Goal: Task Accomplishment & Management: Use online tool/utility

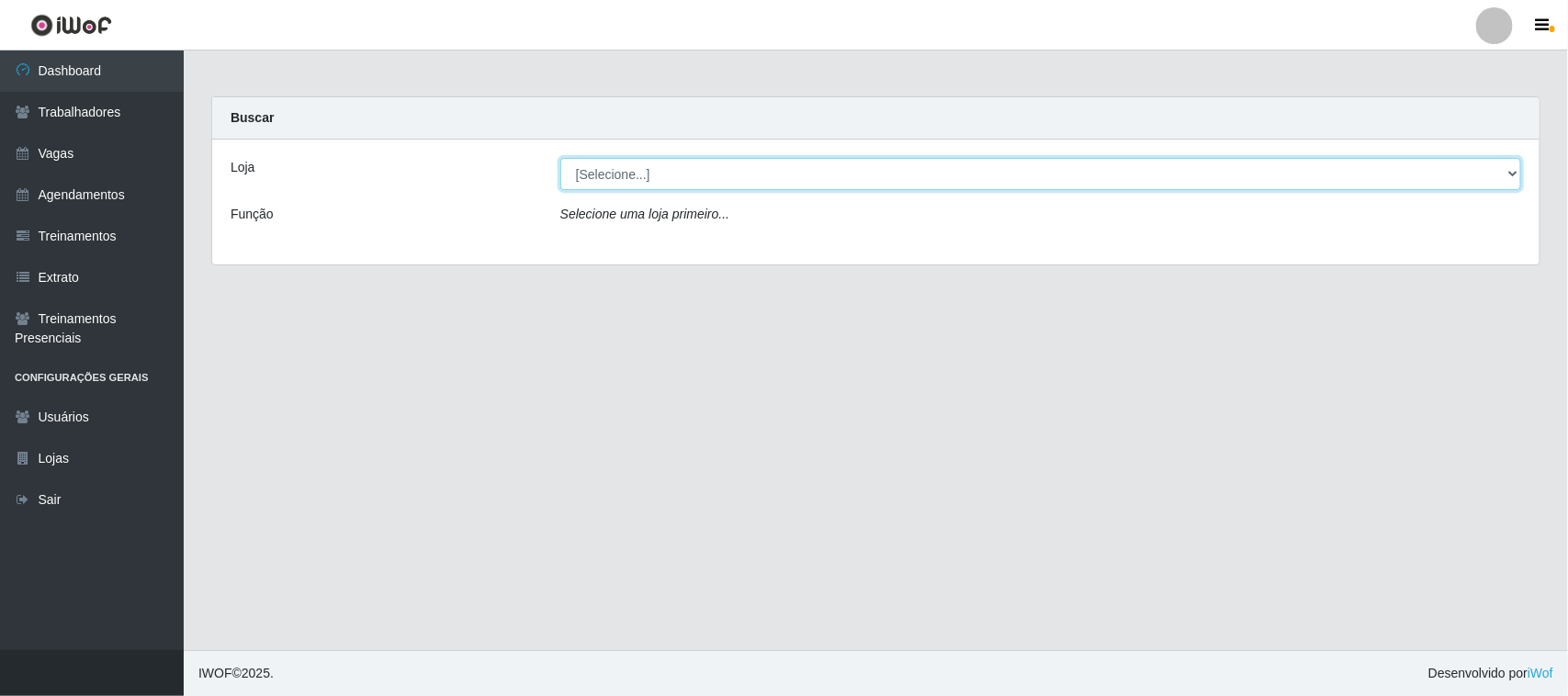
click at [1516, 168] on select "[Selecione...] [GEOGRAPHIC_DATA]" at bounding box center [1041, 174] width 961 height 33
select select "65"
click at [561, 158] on select "[Selecione...] [GEOGRAPHIC_DATA]" at bounding box center [1041, 174] width 961 height 33
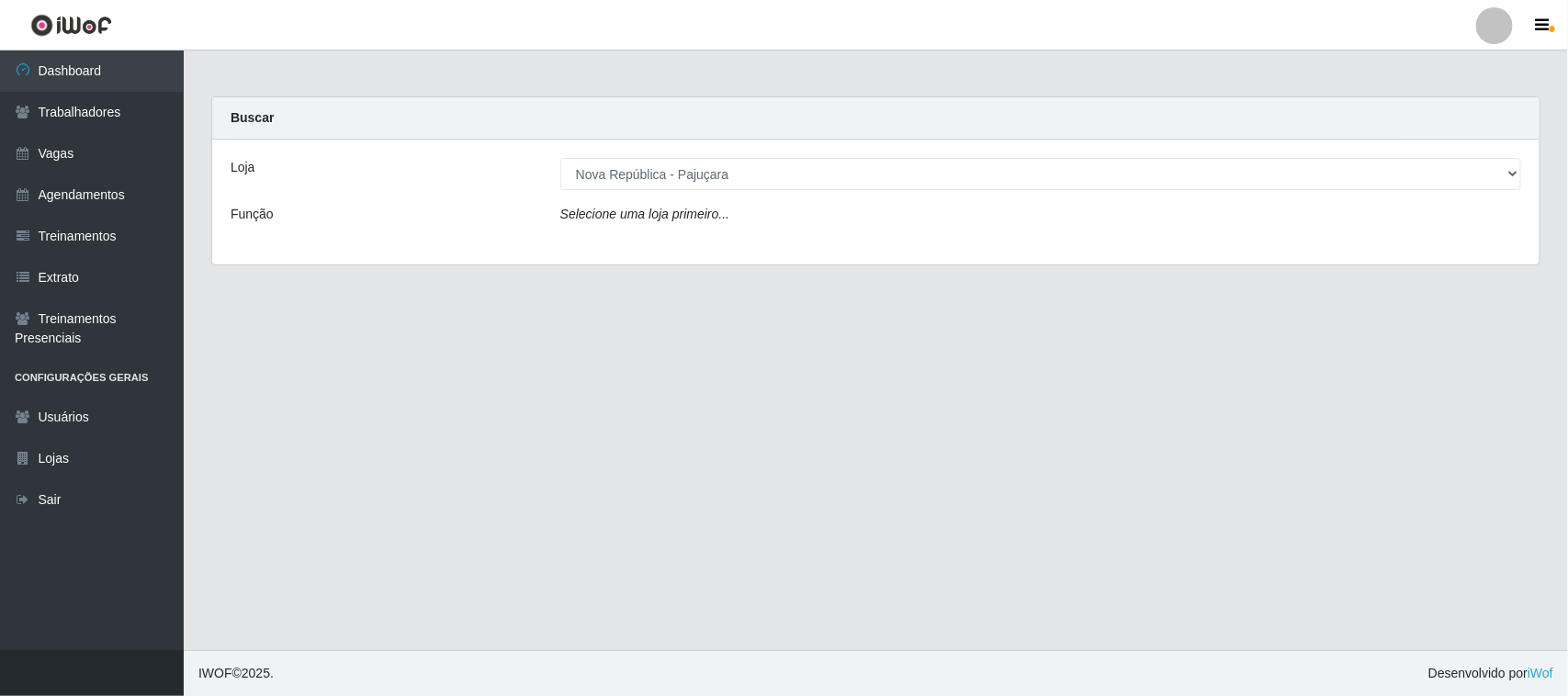
drag, startPoint x: 1431, startPoint y: 189, endPoint x: 1403, endPoint y: 240, distance: 58.2
click at [1403, 240] on div "Loja [Selecione...] Nova República - Pajuçara Função Selecione uma loja primeir…" at bounding box center [876, 202] width 1328 height 125
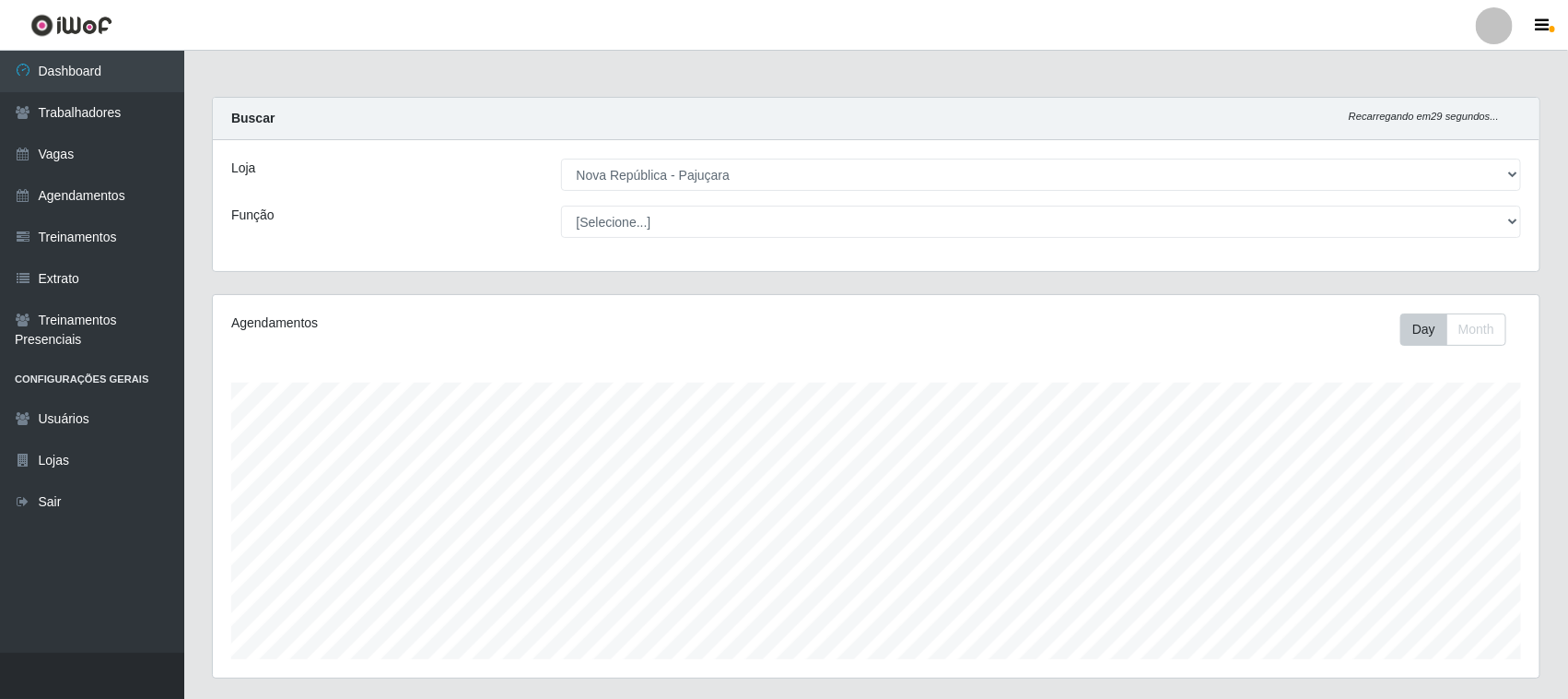
scroll to position [383, 1327]
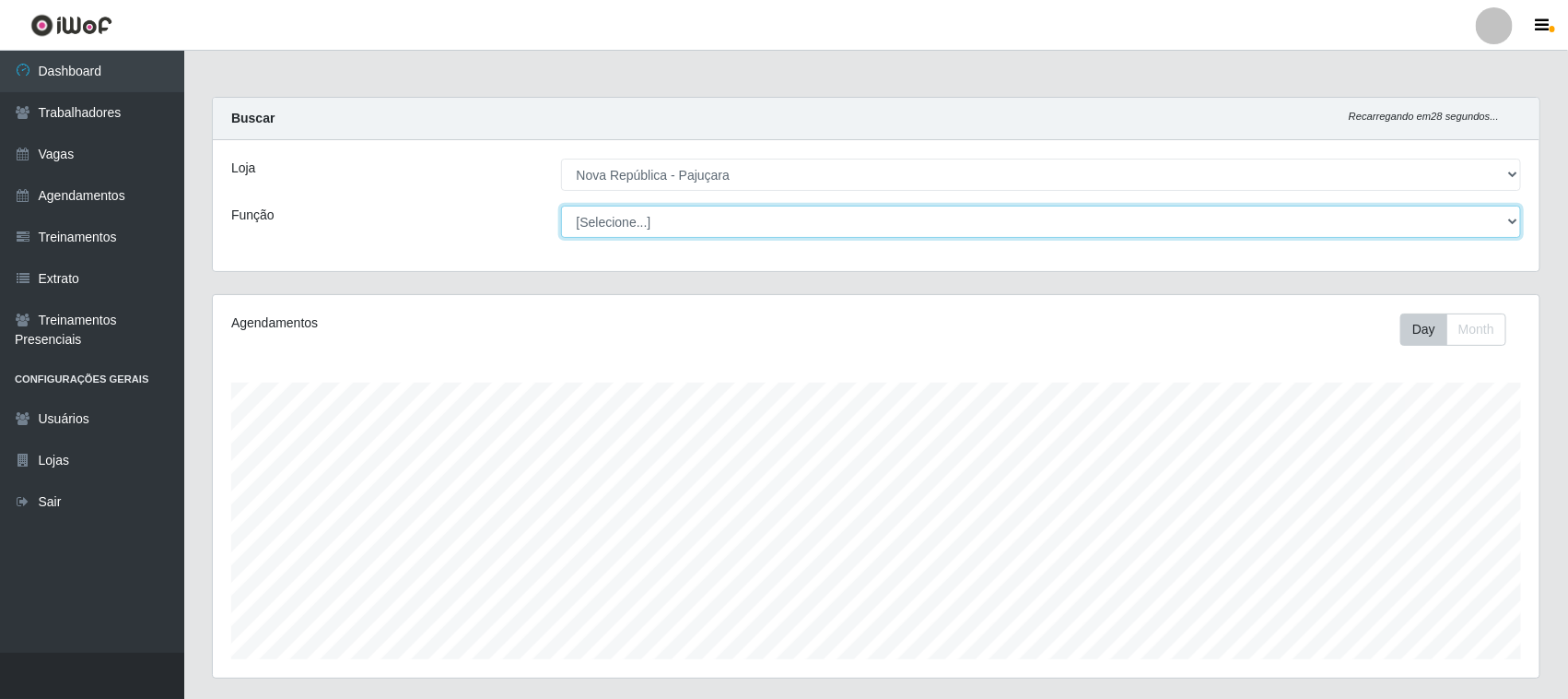
click at [1509, 227] on select "[Selecione...] Balconista Operador de Caixa Repositor" at bounding box center [1042, 222] width 962 height 33
select select "22"
click at [561, 205] on select "[Selecione...] Balconista Operador de Caixa Repositor" at bounding box center [1042, 222] width 962 height 33
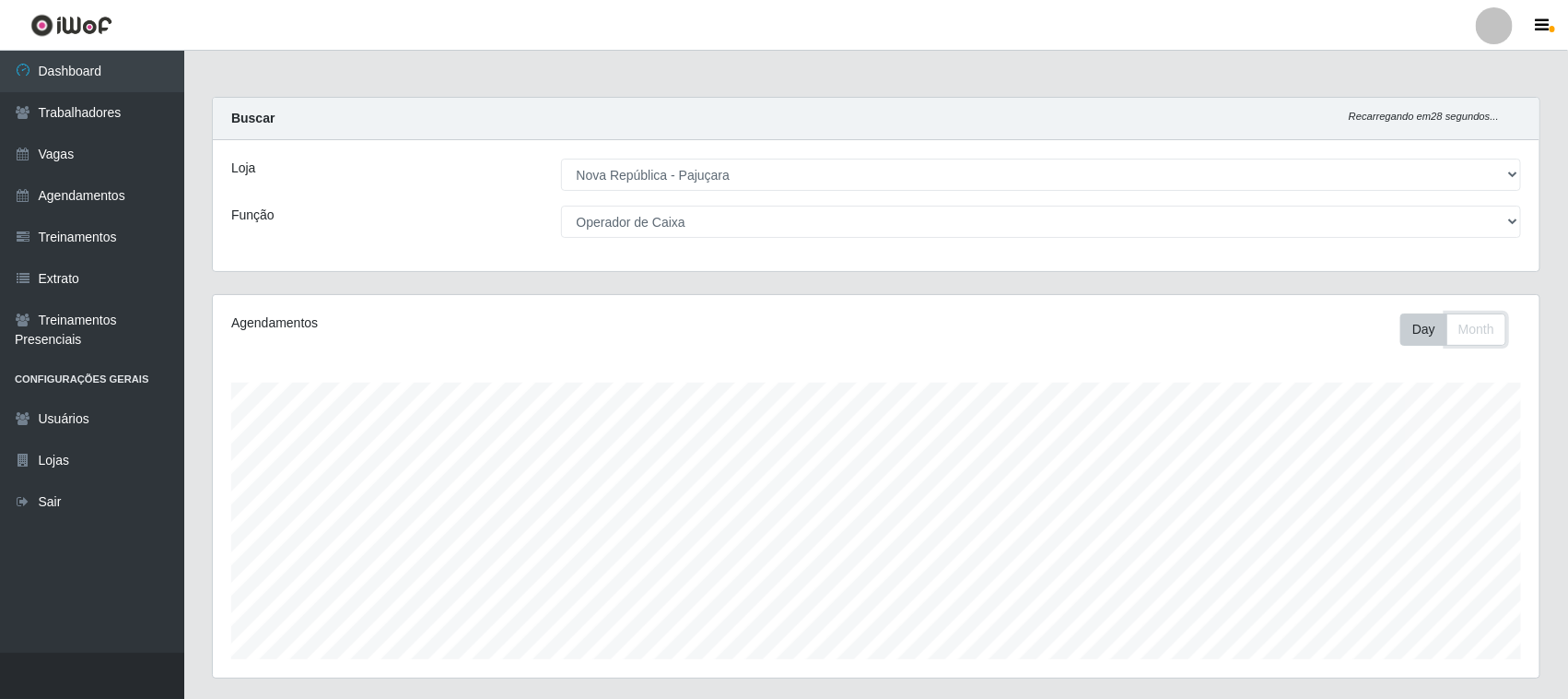
drag, startPoint x: 1503, startPoint y: 236, endPoint x: 1457, endPoint y: 315, distance: 91.4
click at [1457, 315] on button "Month" at bounding box center [1477, 330] width 59 height 33
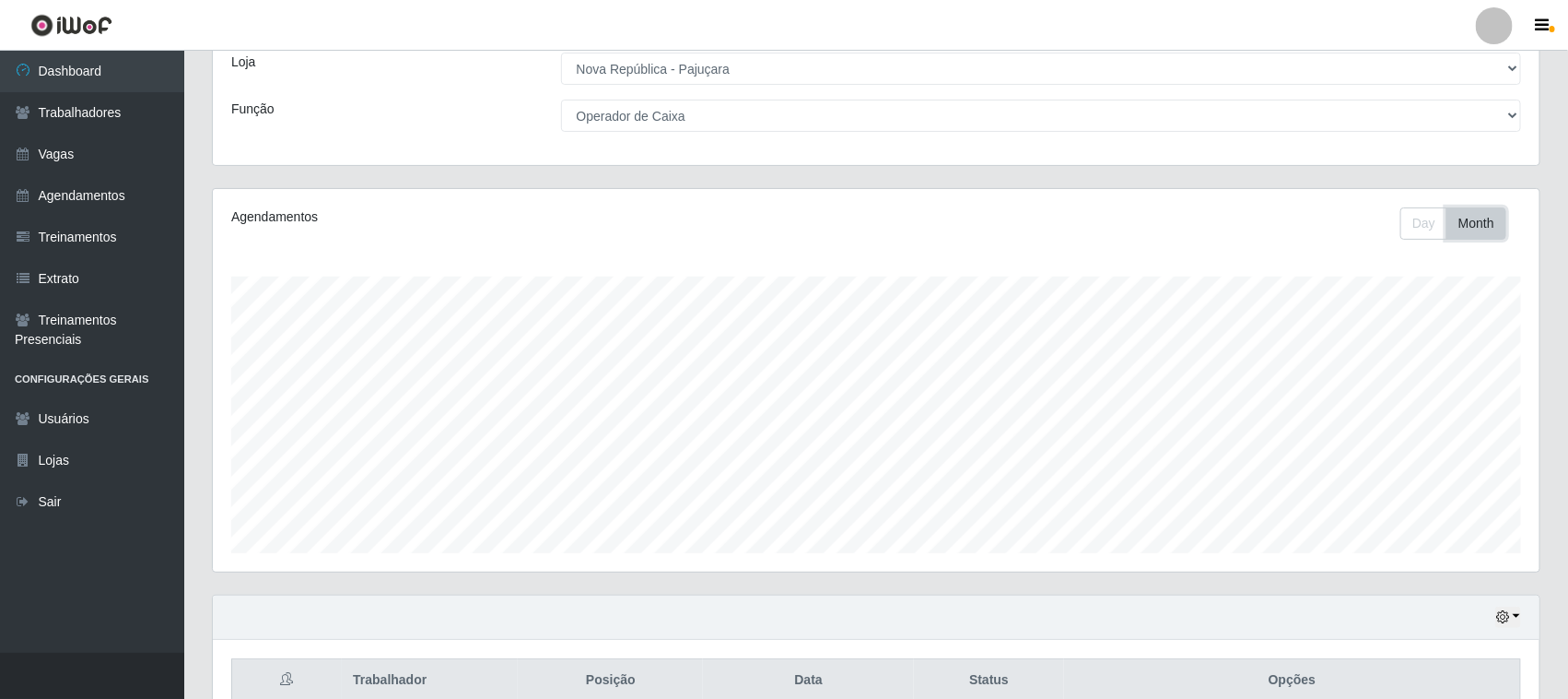
scroll to position [281, 0]
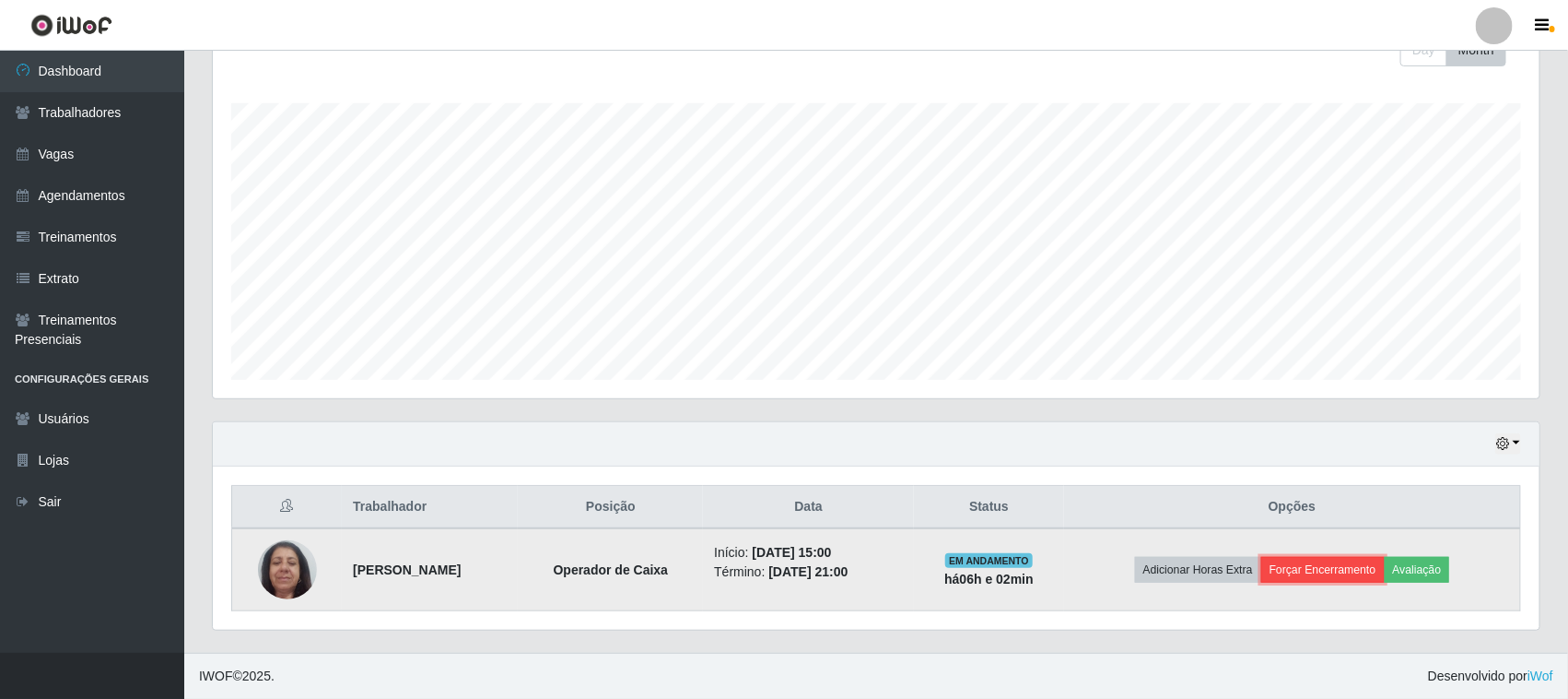
click at [1345, 569] on button "Forçar Encerramento" at bounding box center [1323, 569] width 124 height 26
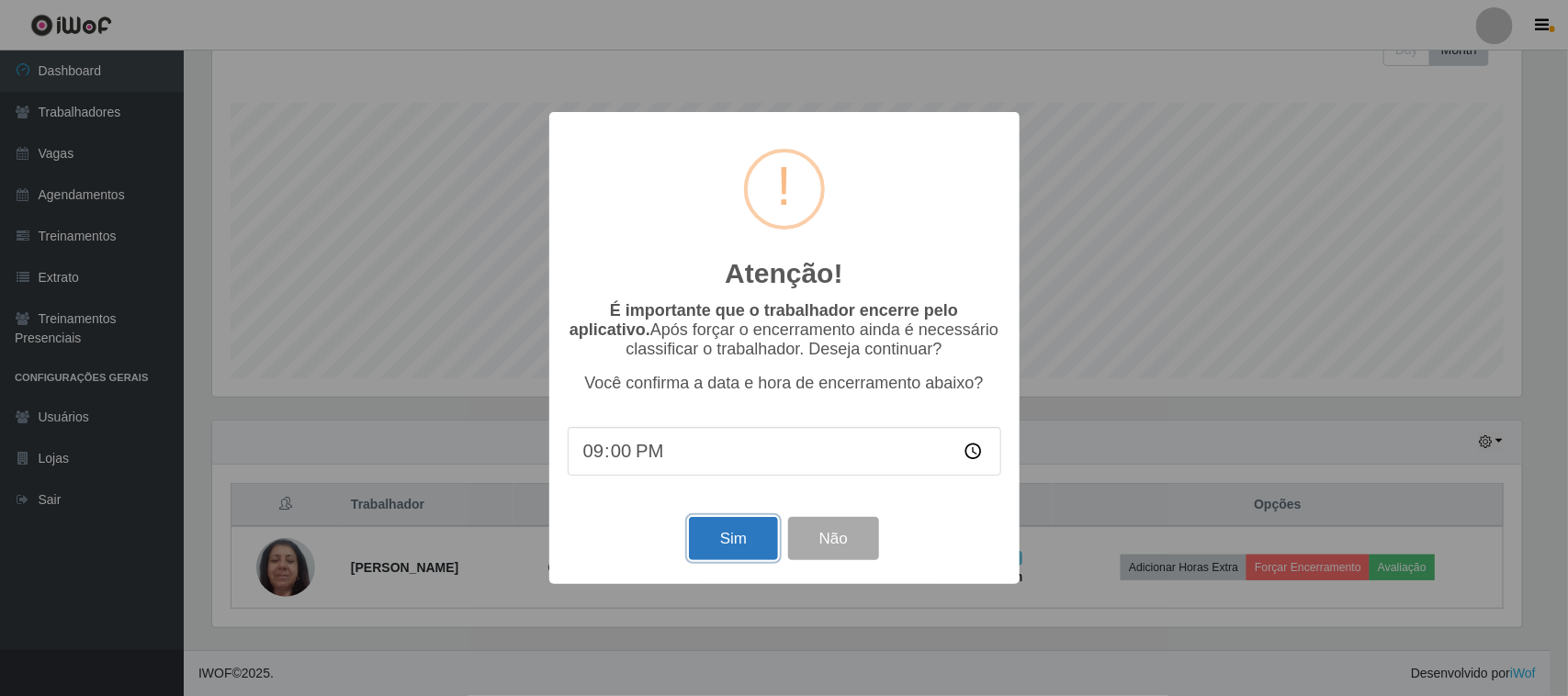
click at [733, 539] on button "Sim" at bounding box center [733, 538] width 89 height 43
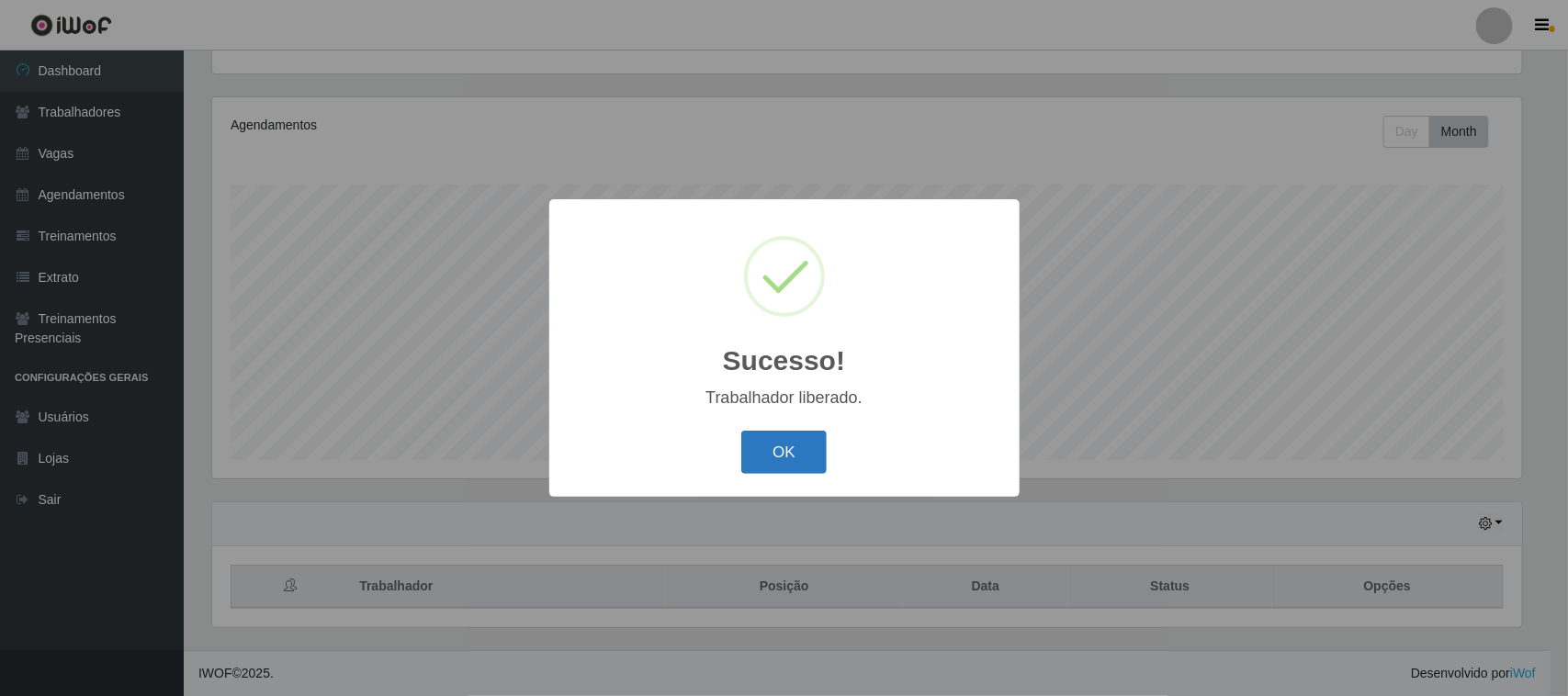
click at [786, 451] on button "OK" at bounding box center [784, 451] width 85 height 43
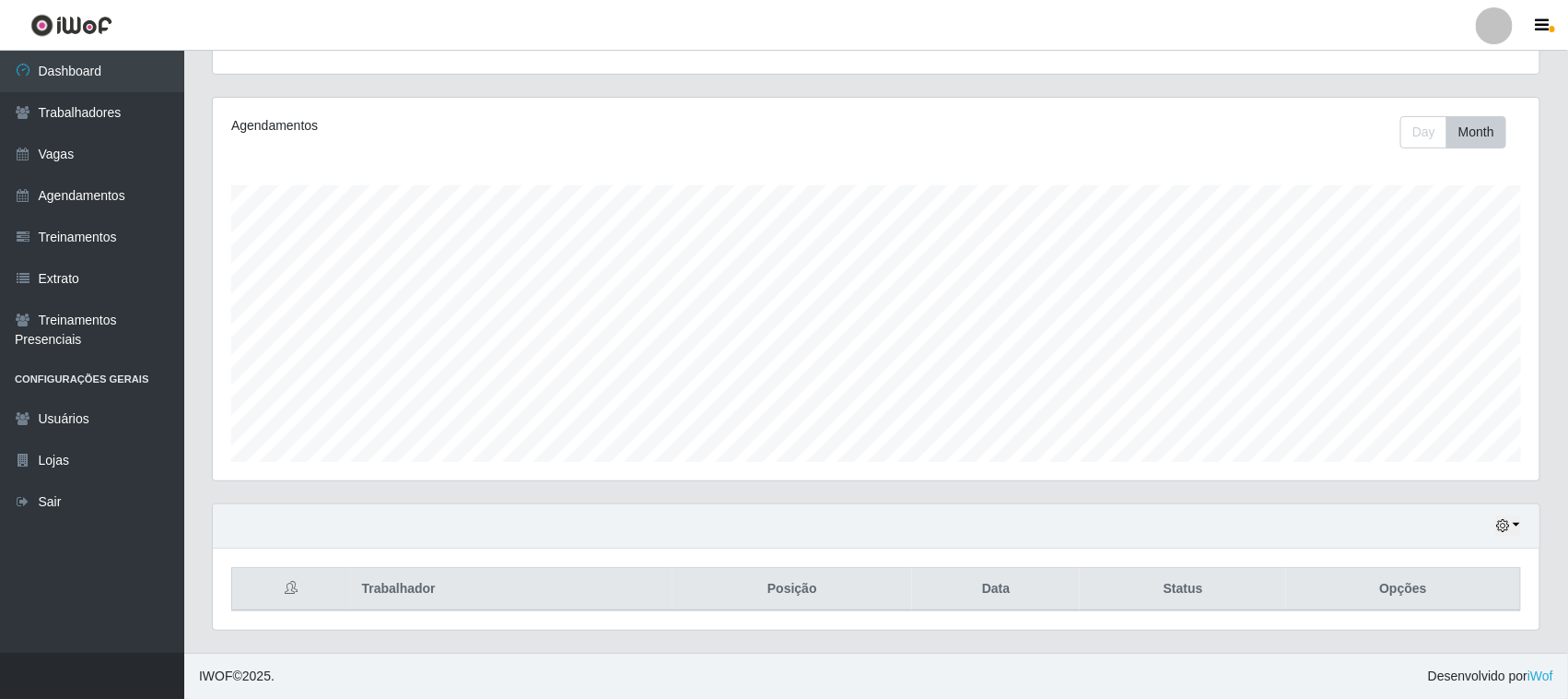
scroll to position [383, 1327]
